Goal: Check status

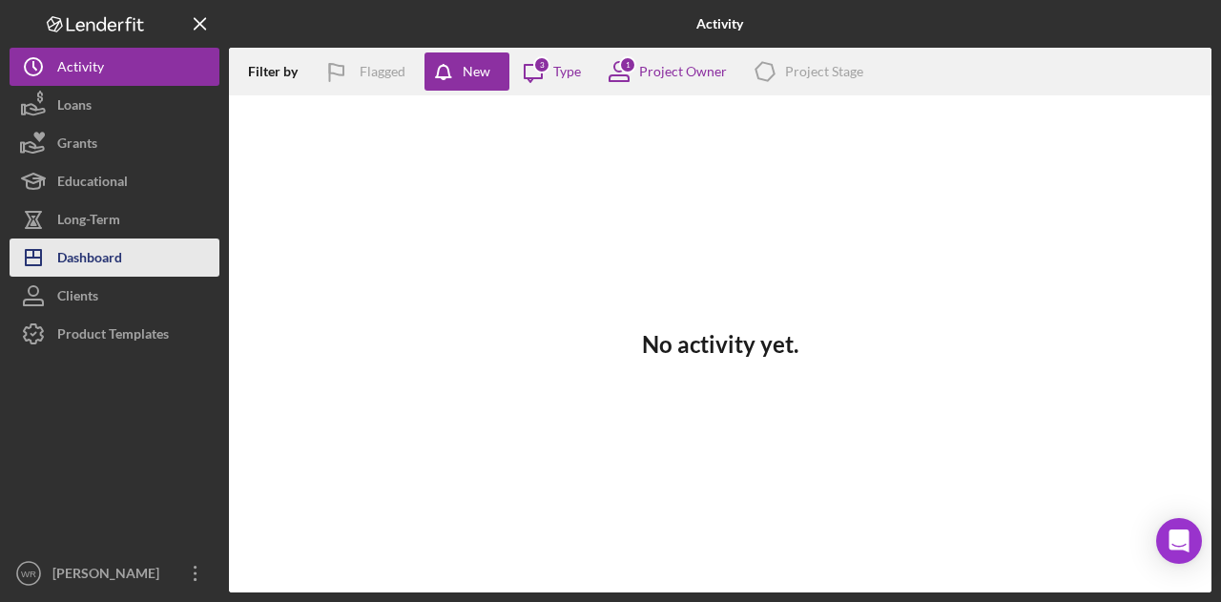
click at [161, 252] on button "Icon/Dashboard Dashboard" at bounding box center [115, 257] width 210 height 38
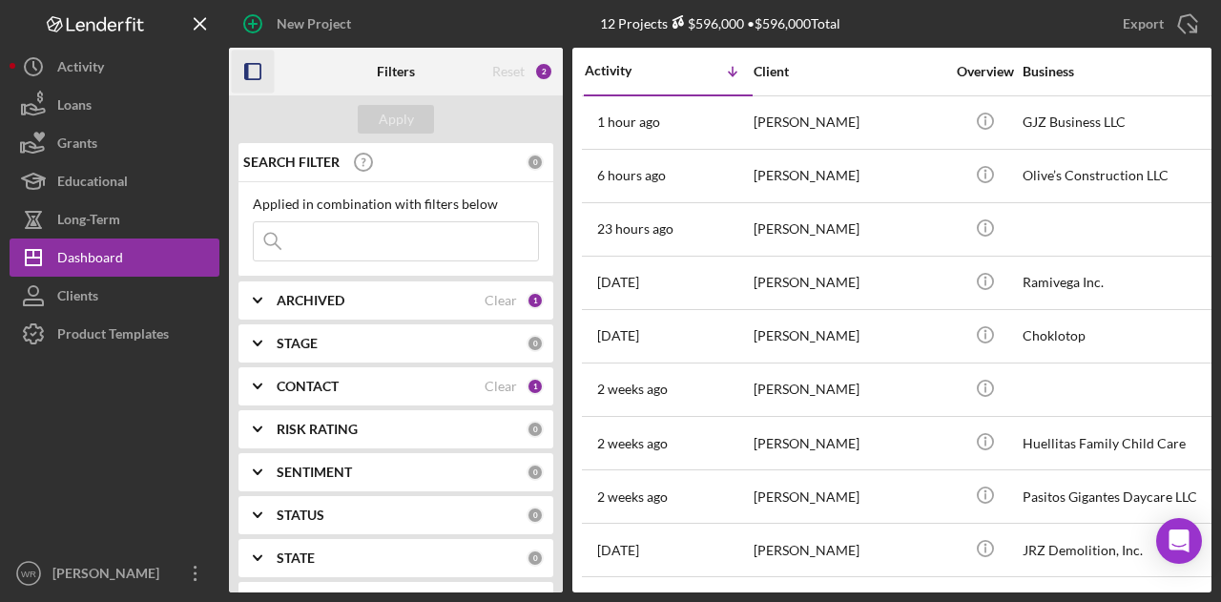
click at [240, 68] on icon "button" at bounding box center [253, 72] width 43 height 43
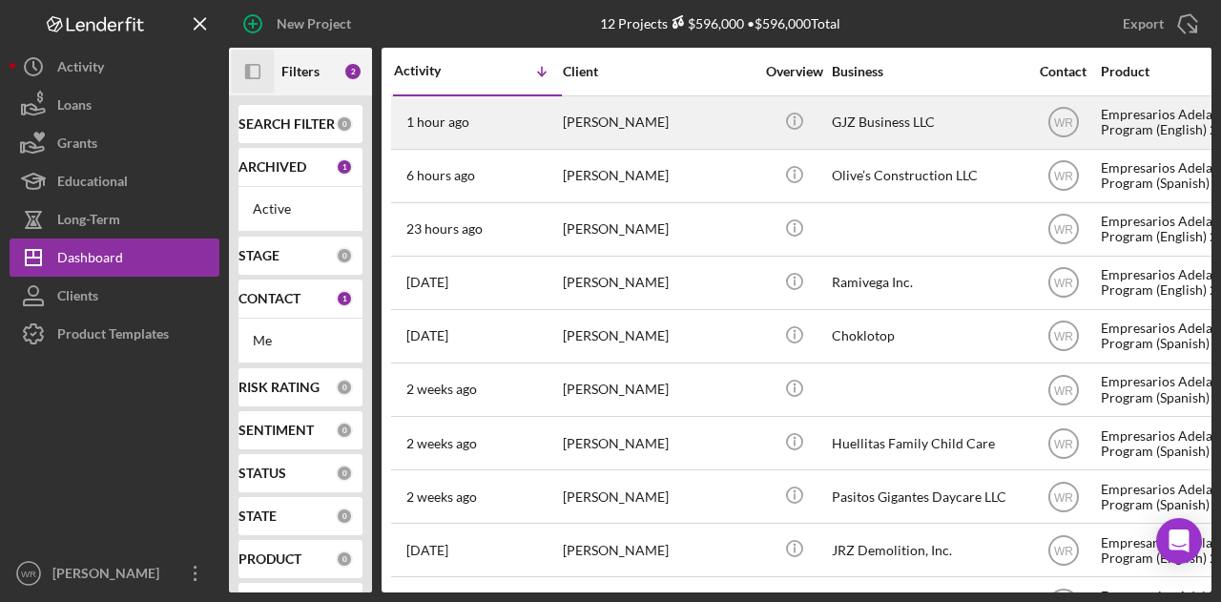
click at [653, 124] on div "[PERSON_NAME]" at bounding box center [658, 122] width 191 height 51
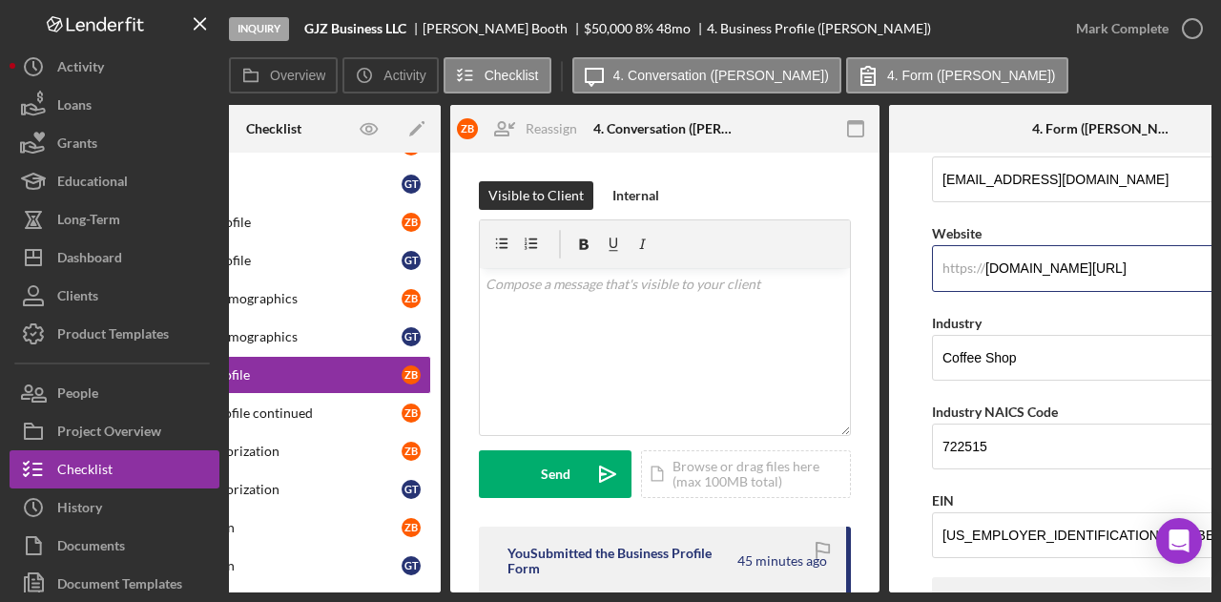
scroll to position [0, 229]
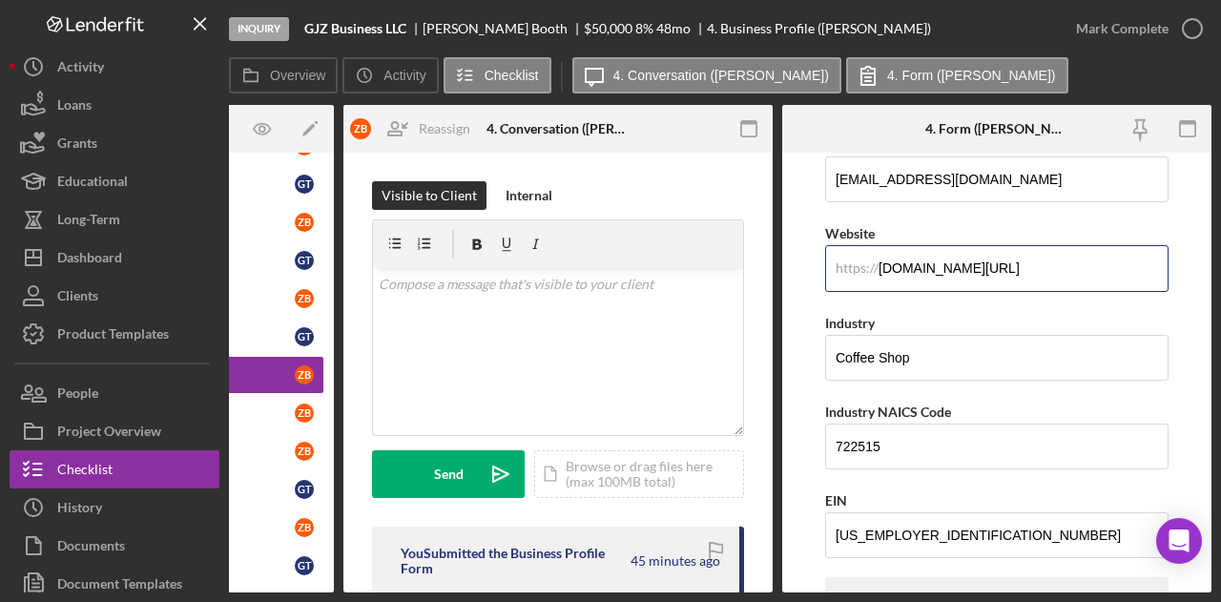
drag, startPoint x: 1109, startPoint y: 274, endPoint x: 1220, endPoint y: 238, distance: 116.1
click at [1220, 238] on div "Inquiry GJZ Business LLC [PERSON_NAME] $50,000 $50,000 8 % 48 mo 4. Business Pr…" at bounding box center [610, 301] width 1221 height 602
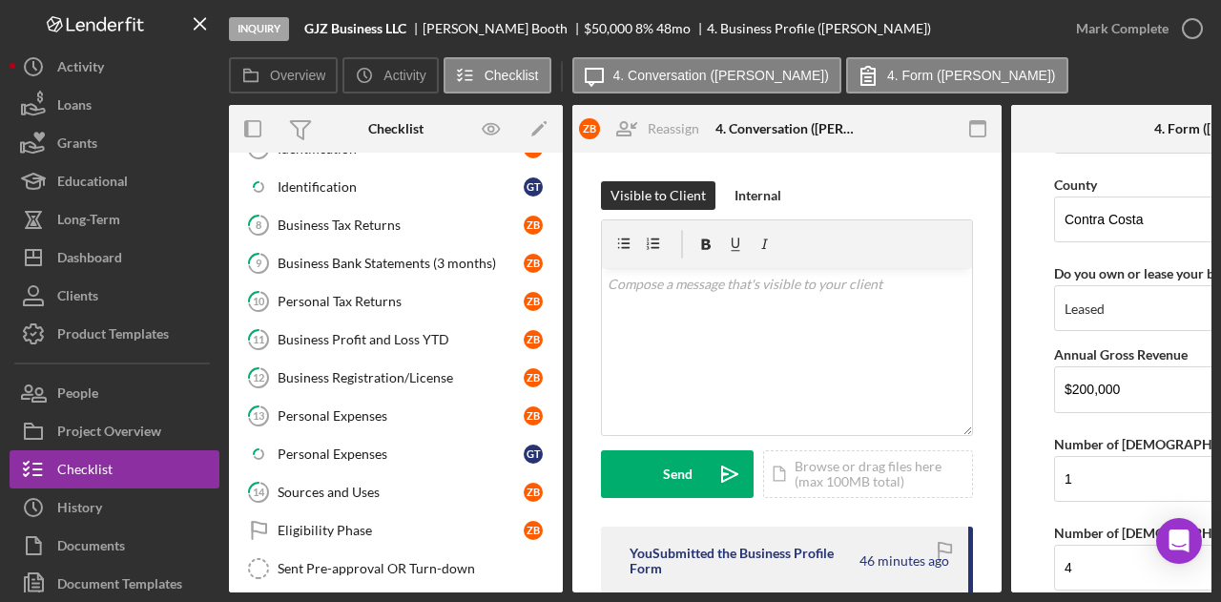
scroll to position [585, 0]
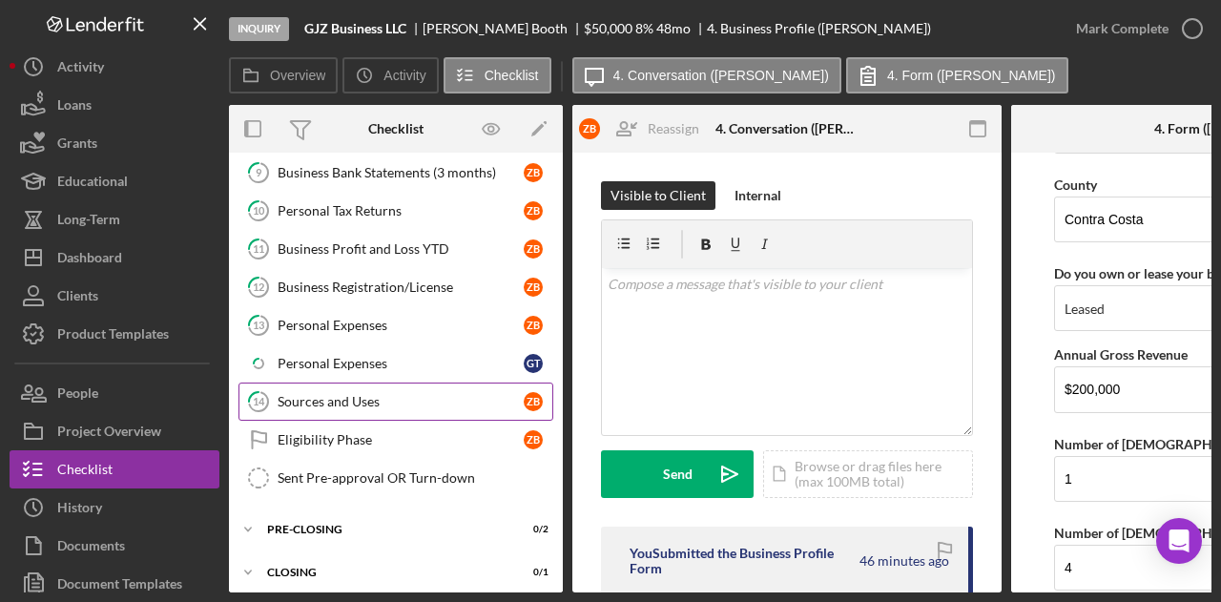
click at [359, 394] on div "Sources and Uses" at bounding box center [400, 401] width 246 height 15
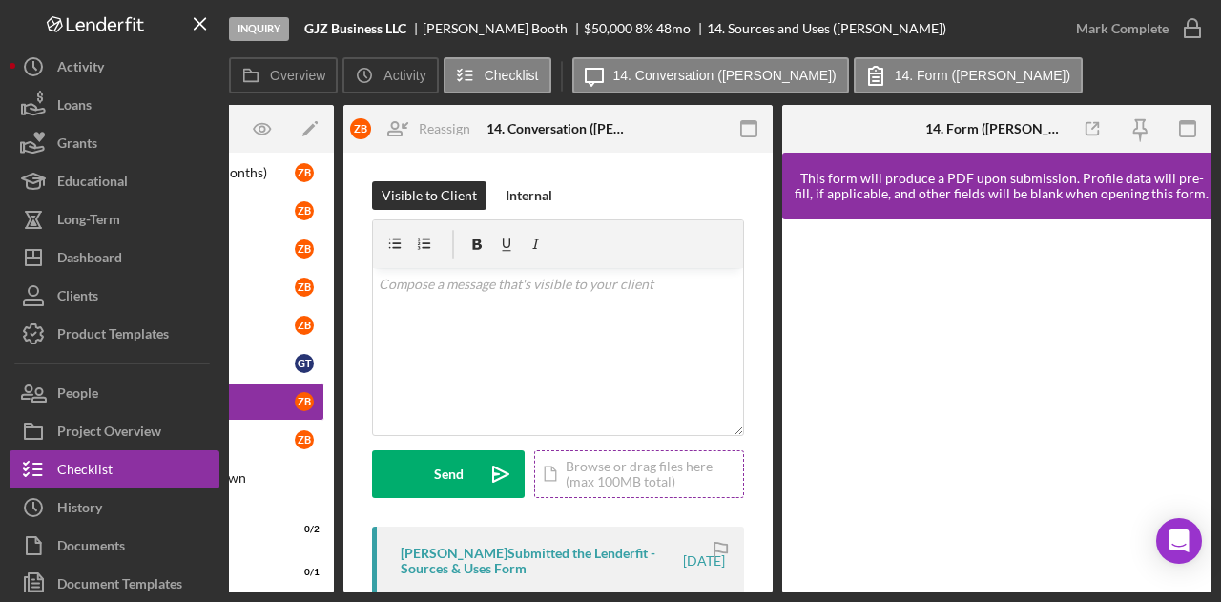
scroll to position [406, 0]
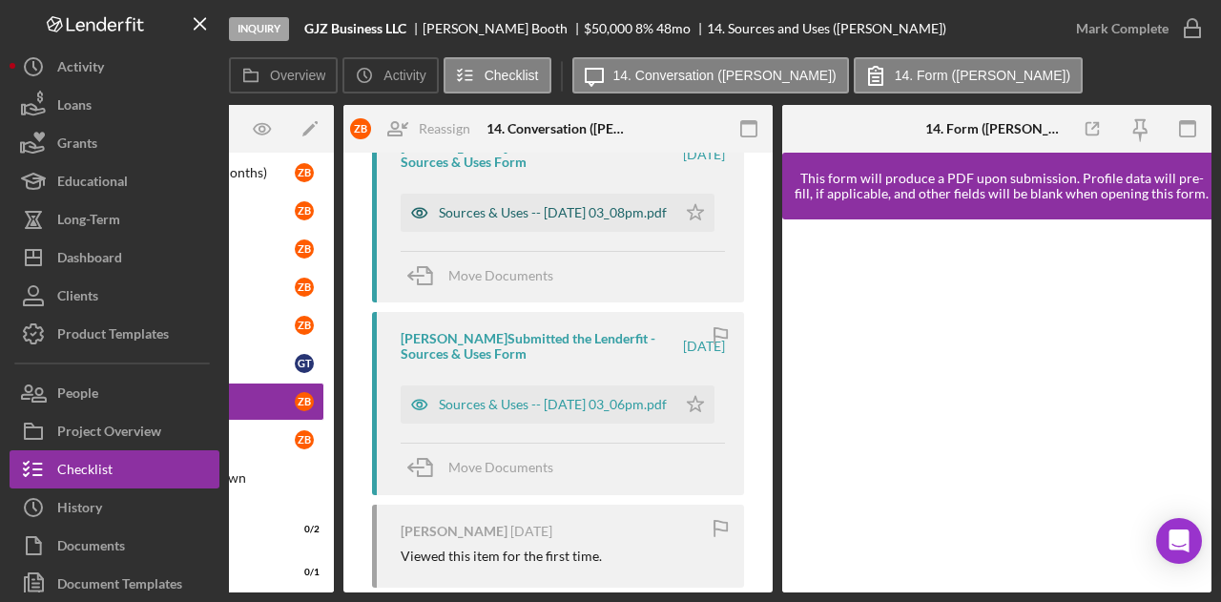
click at [538, 214] on div "Sources & Uses -- [DATE] 03_08pm.pdf" at bounding box center [553, 212] width 228 height 15
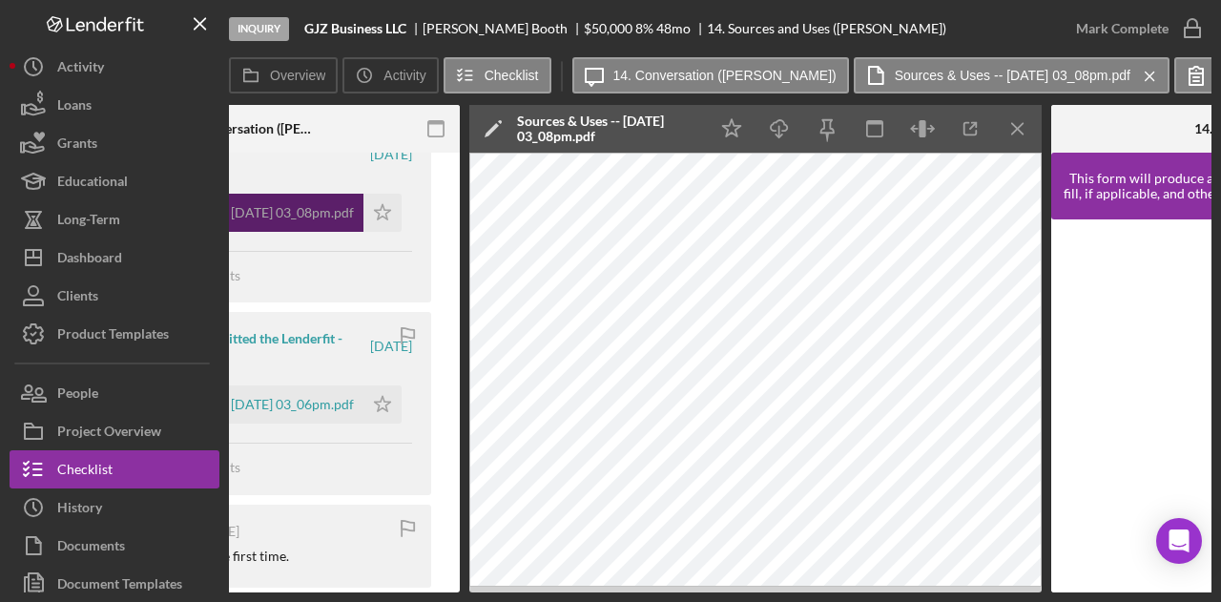
scroll to position [0, 547]
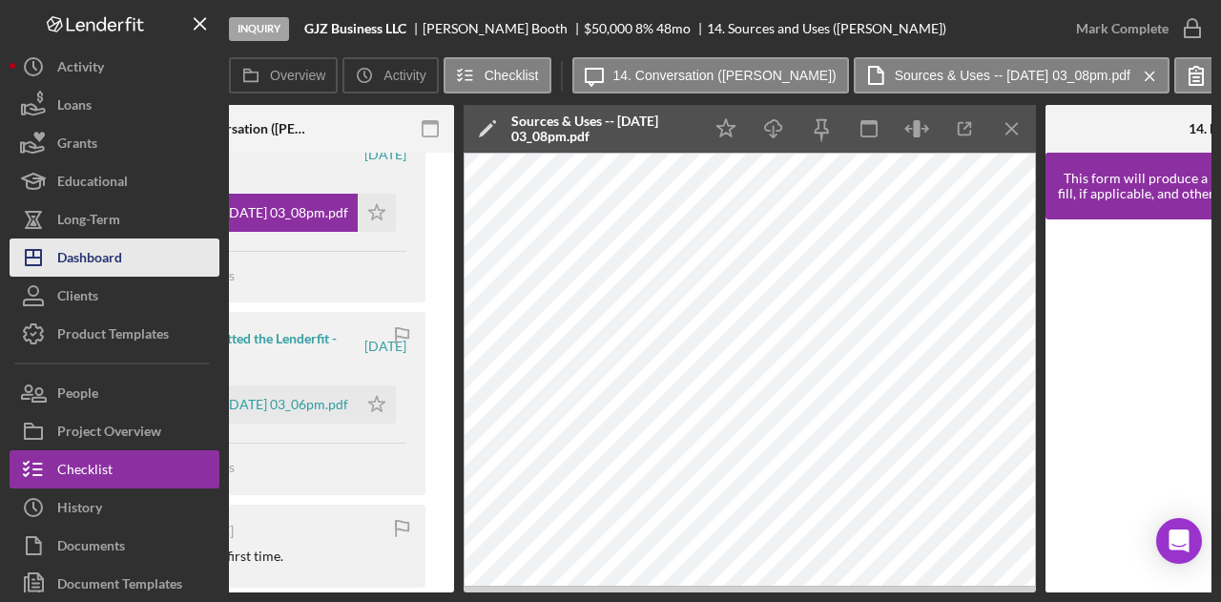
click at [94, 255] on div "Dashboard" at bounding box center [89, 259] width 65 height 43
